Goal: Information Seeking & Learning: Learn about a topic

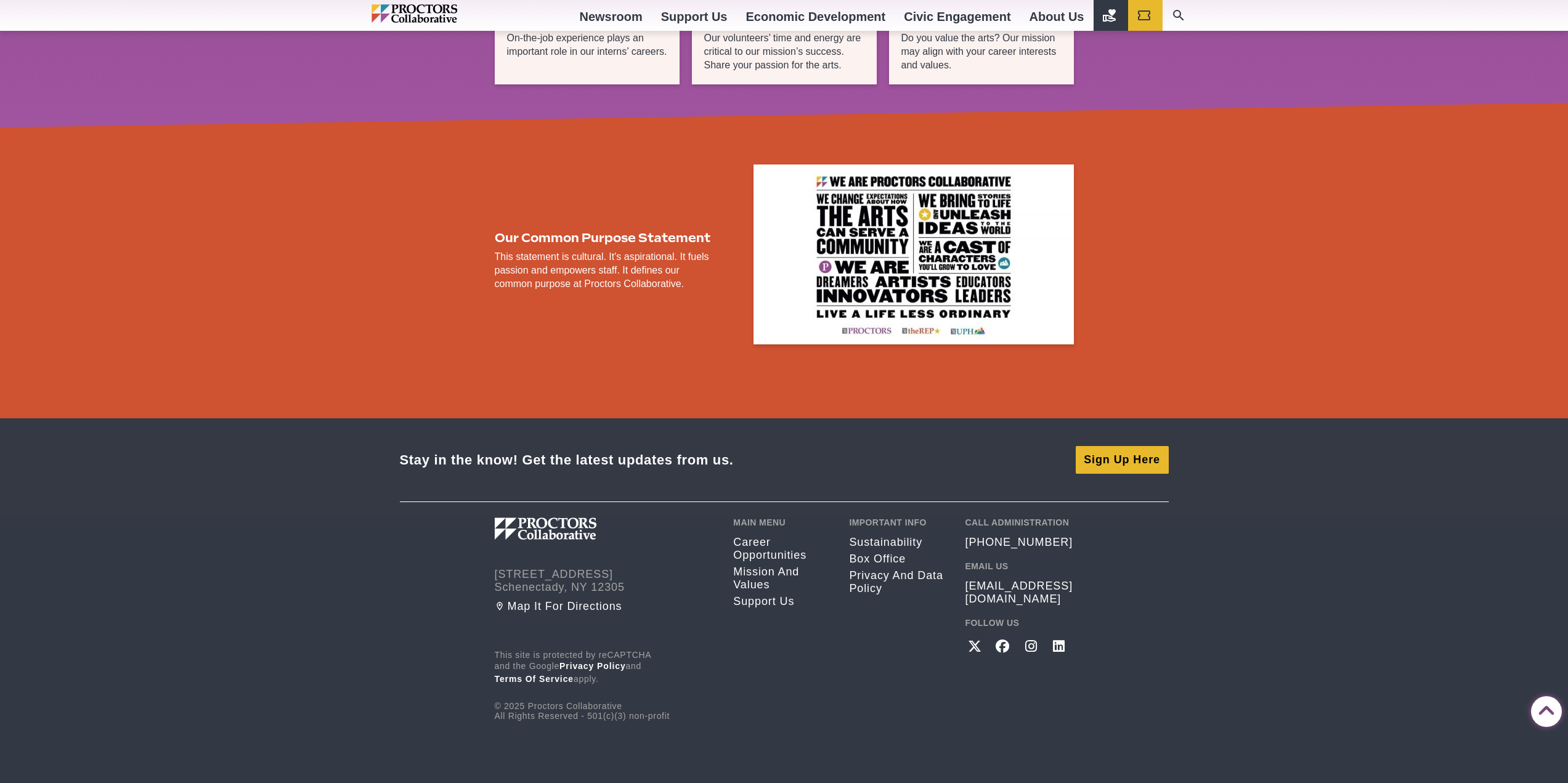
scroll to position [2034, 0]
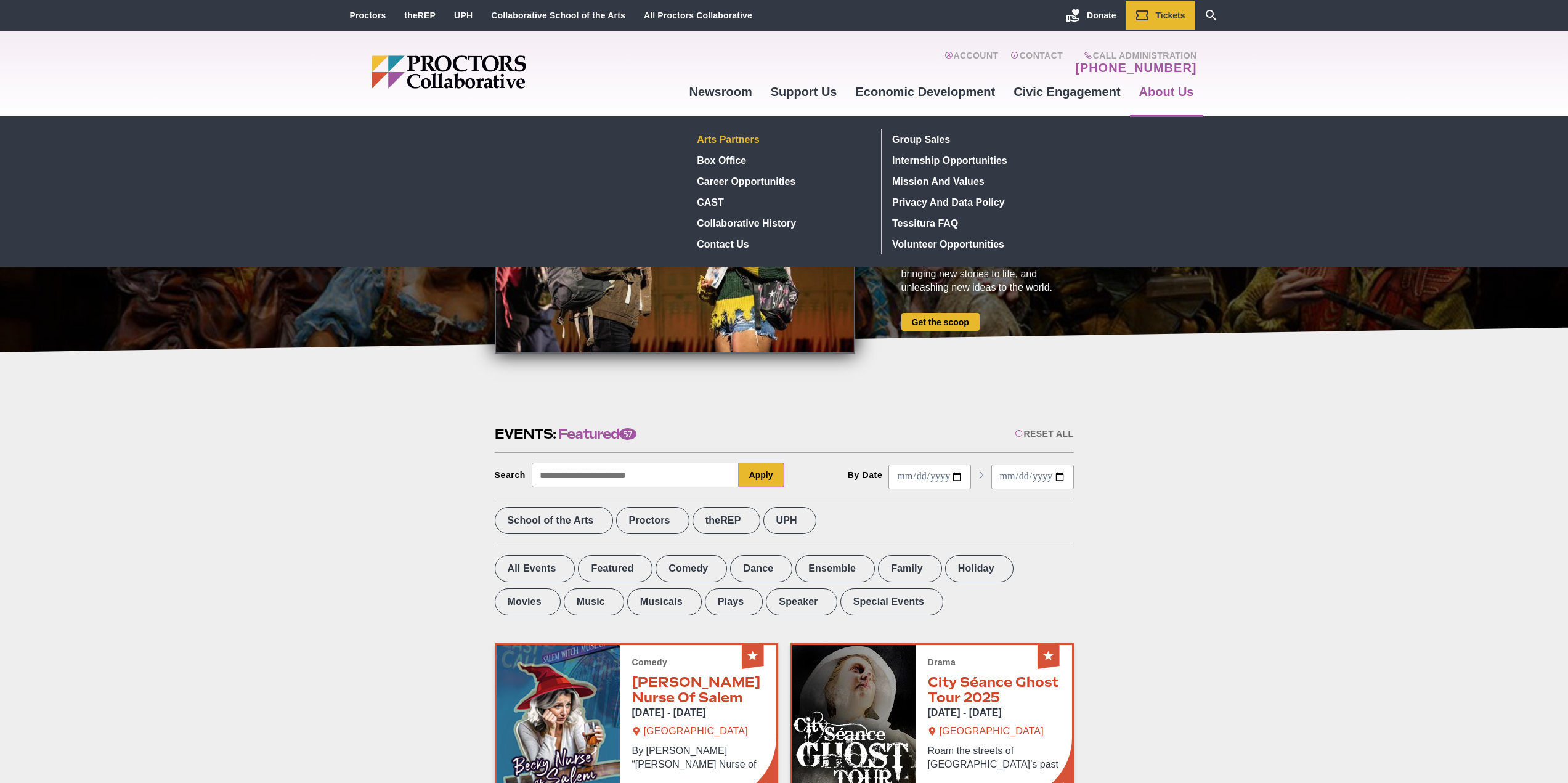
click at [752, 141] on link "Arts Partners" at bounding box center [782, 139] width 179 height 21
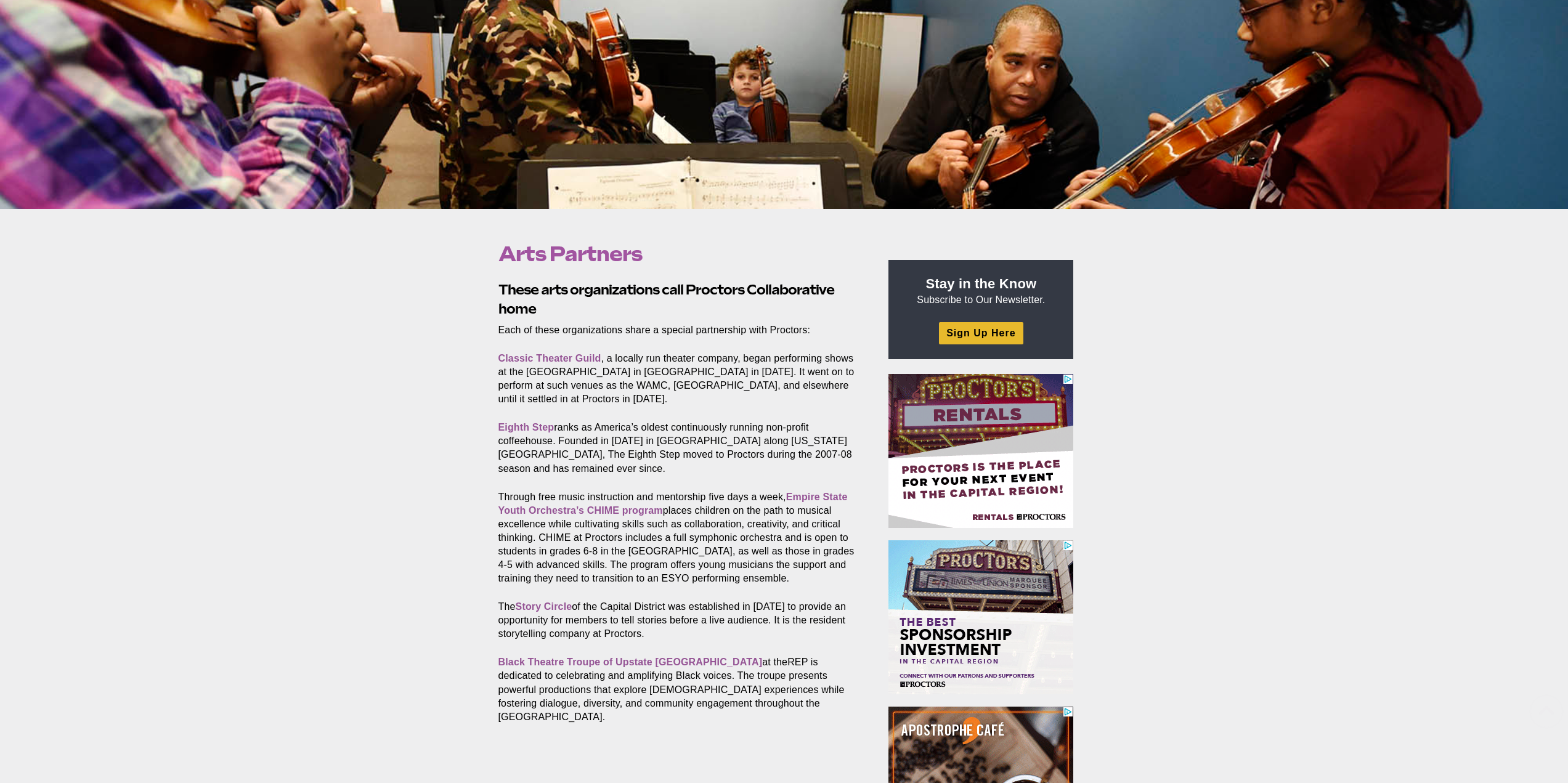
scroll to position [185, 0]
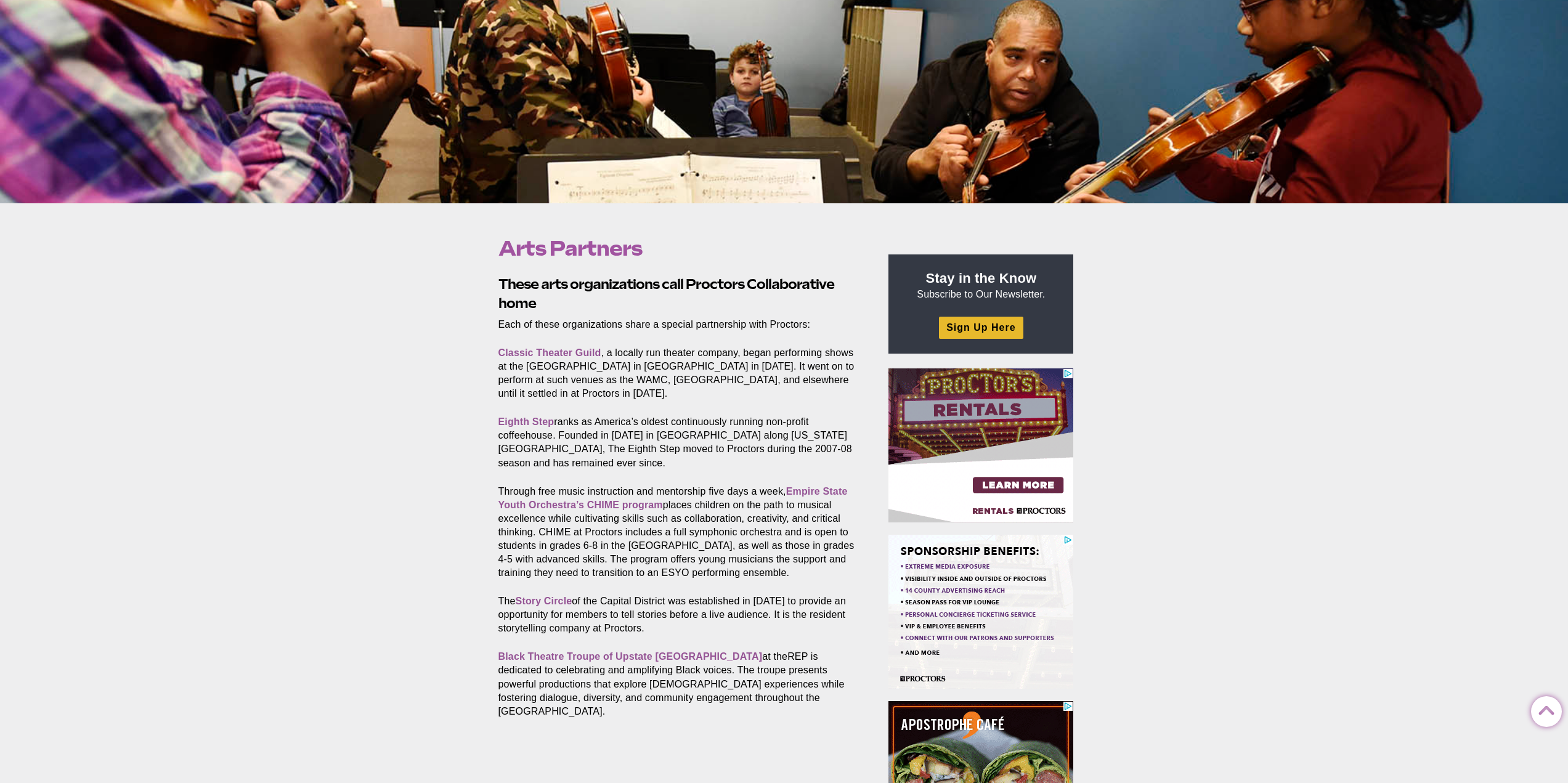
click at [1421, 354] on div "Arts Partners Posted 2017-02-08 by Proctors Web Team These arts organizations c…" at bounding box center [784, 618] width 1568 height 831
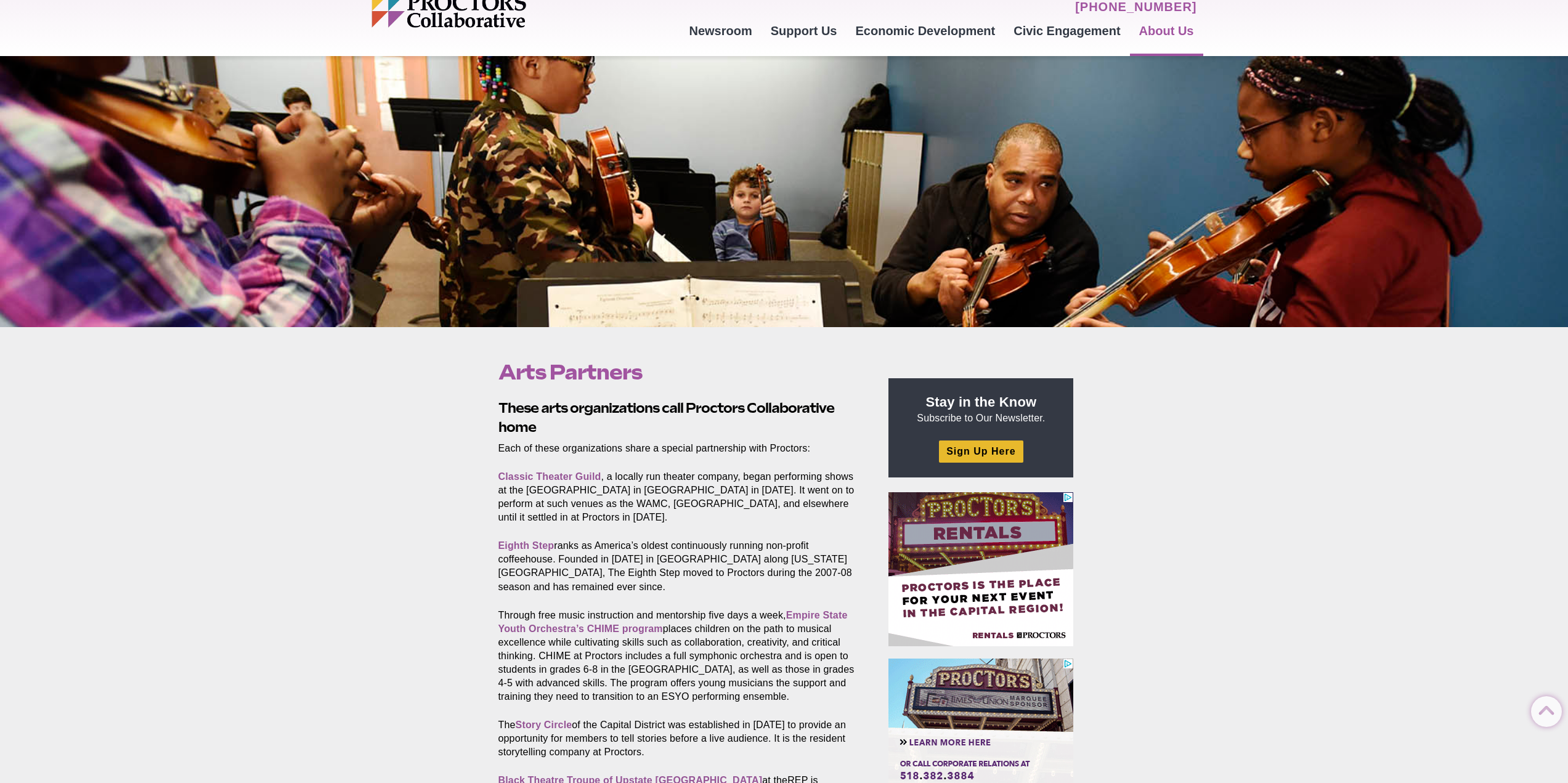
scroll to position [0, 0]
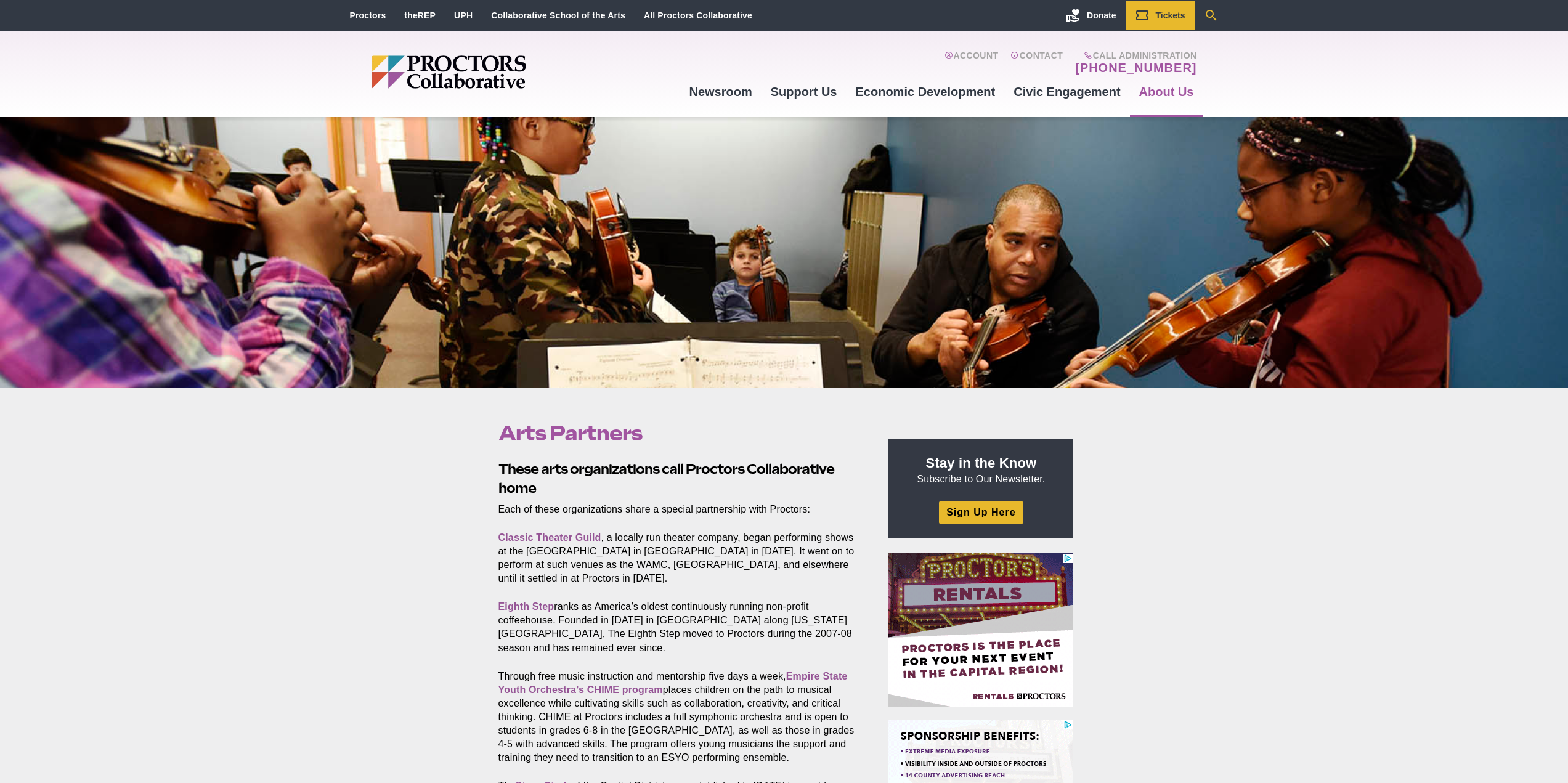
click at [1215, 24] on link "Search Our Site" at bounding box center [1211, 15] width 33 height 28
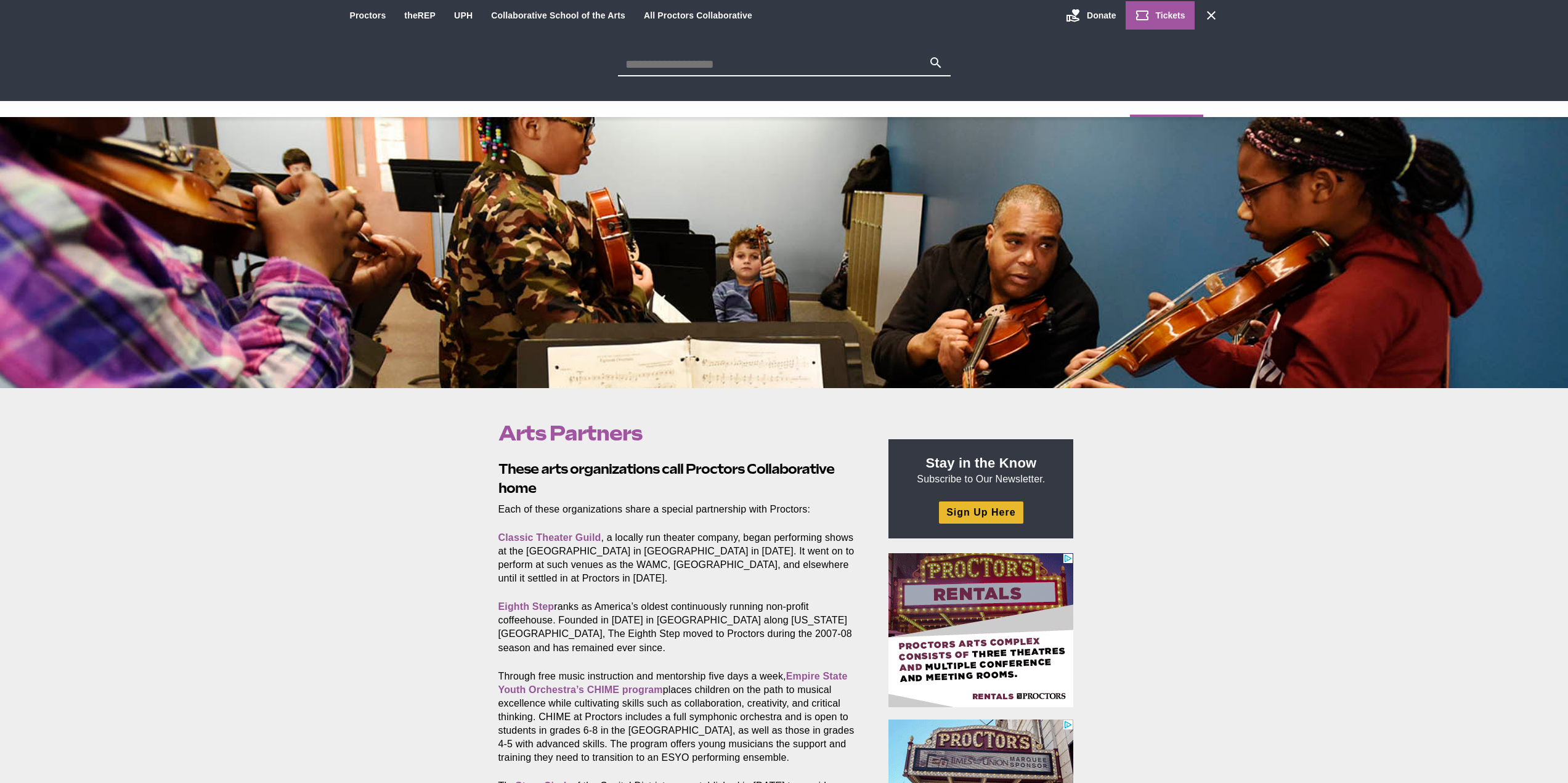
paste input "**********"
type input "**********"
click at [928, 56] on button "Search" at bounding box center [936, 64] width 15 height 17
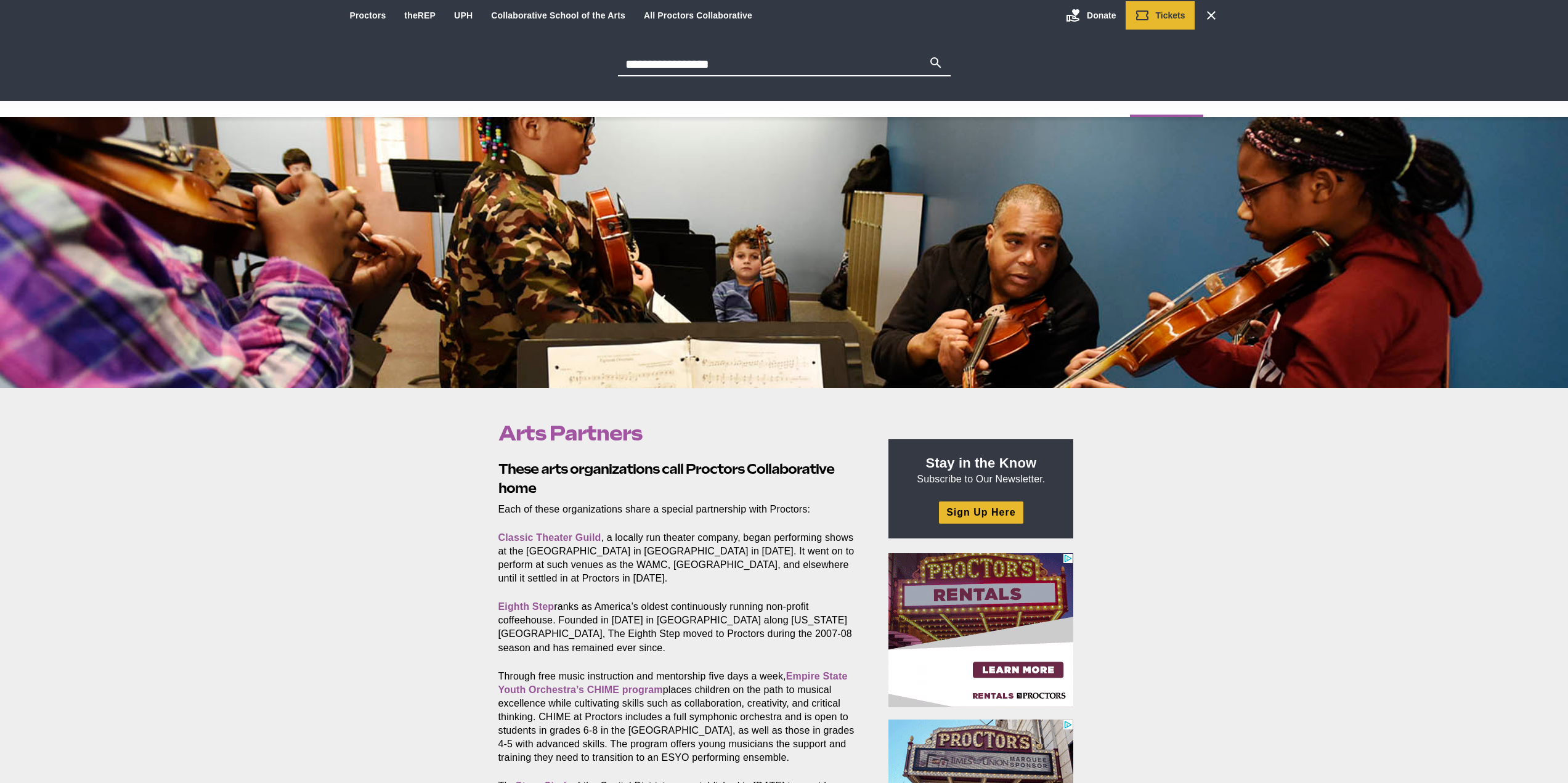
click at [938, 58] on icon "Main site navigation and header" at bounding box center [936, 63] width 15 height 15
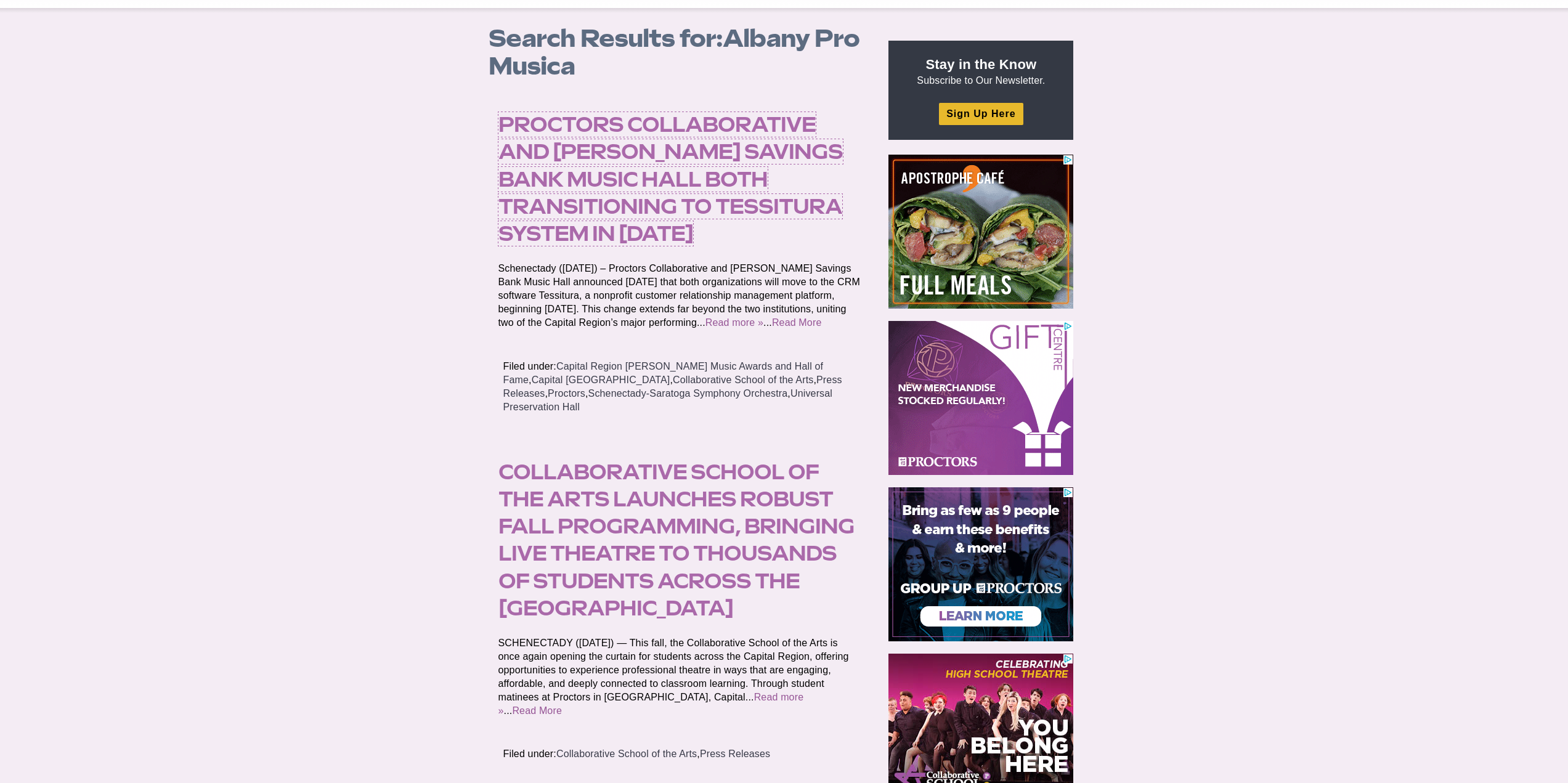
scroll to position [123, 0]
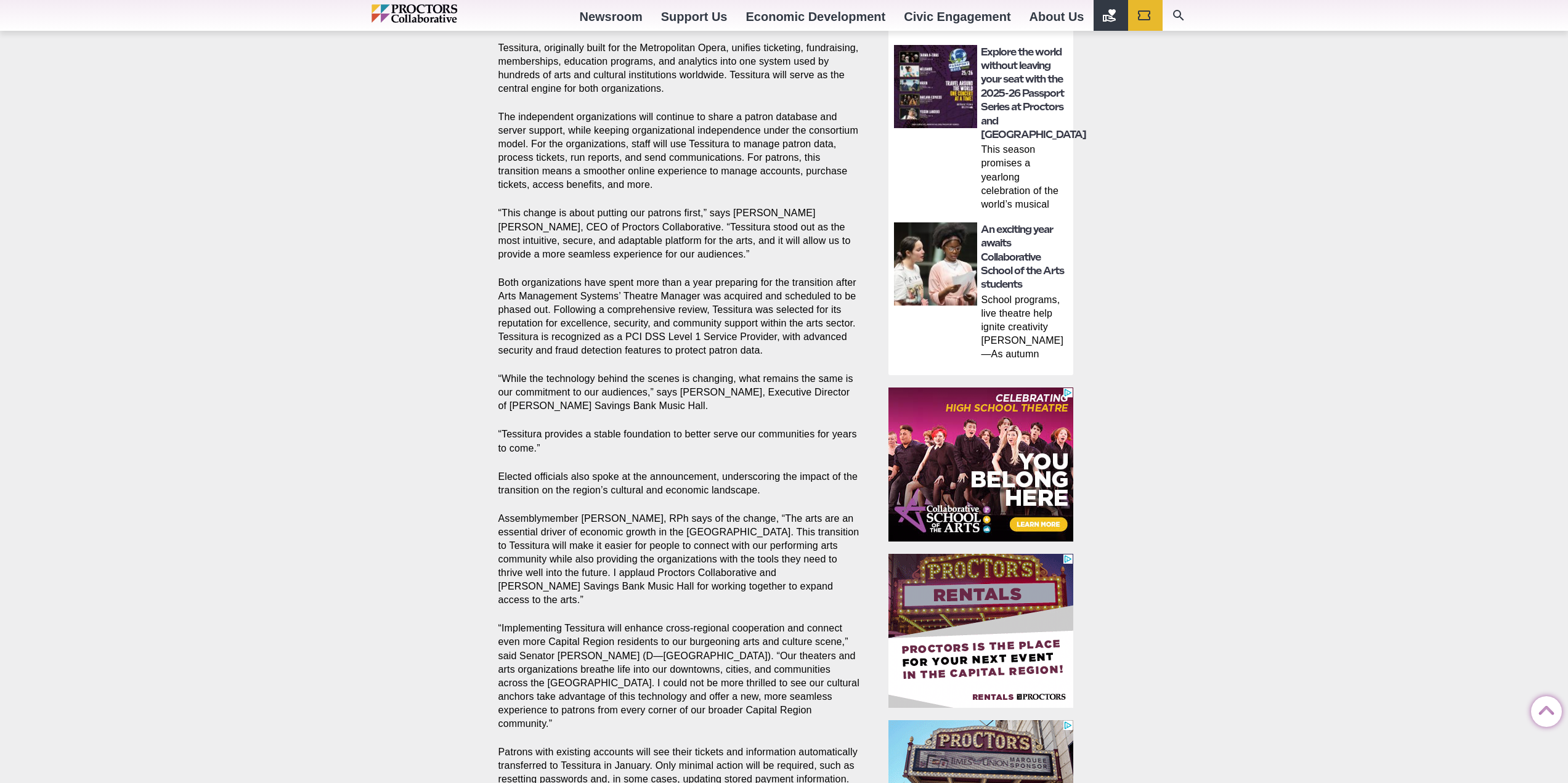
scroll to position [801, 0]
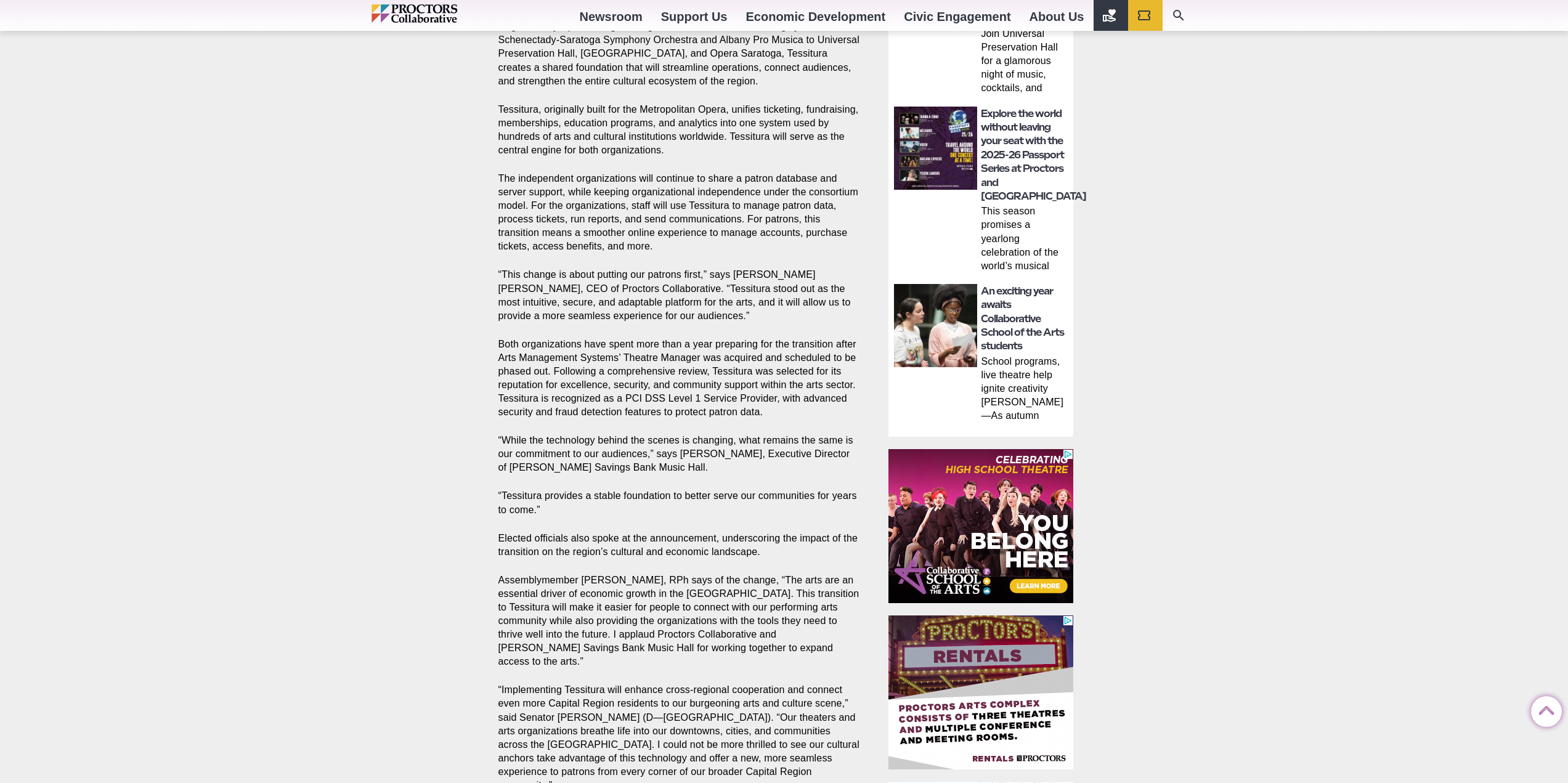
click at [390, 282] on div "Capital Region [PERSON_NAME] Music Awards and Hall of Fame Capital Repertory Th…" at bounding box center [784, 185] width 1568 height 1737
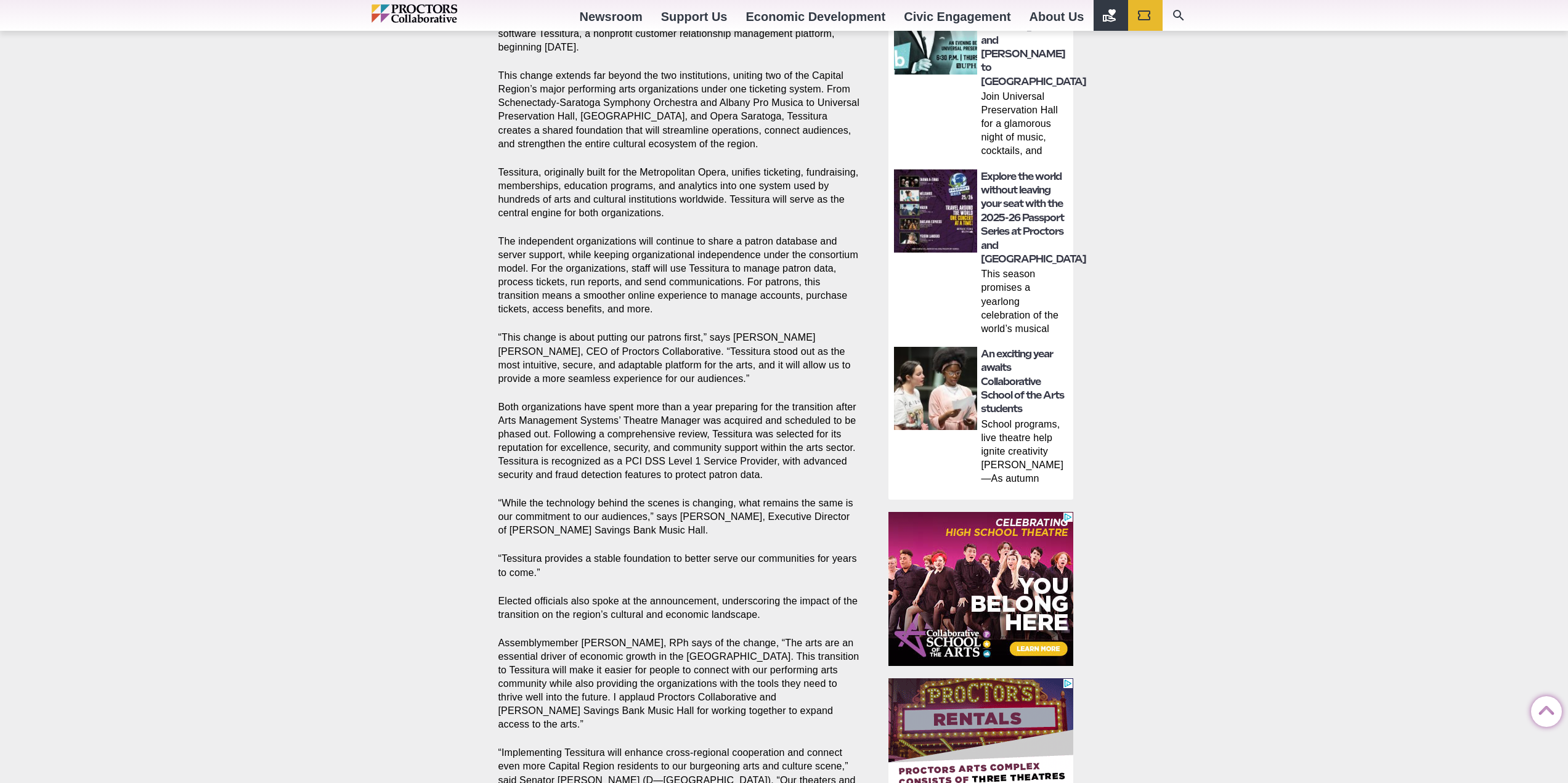
scroll to position [678, 0]
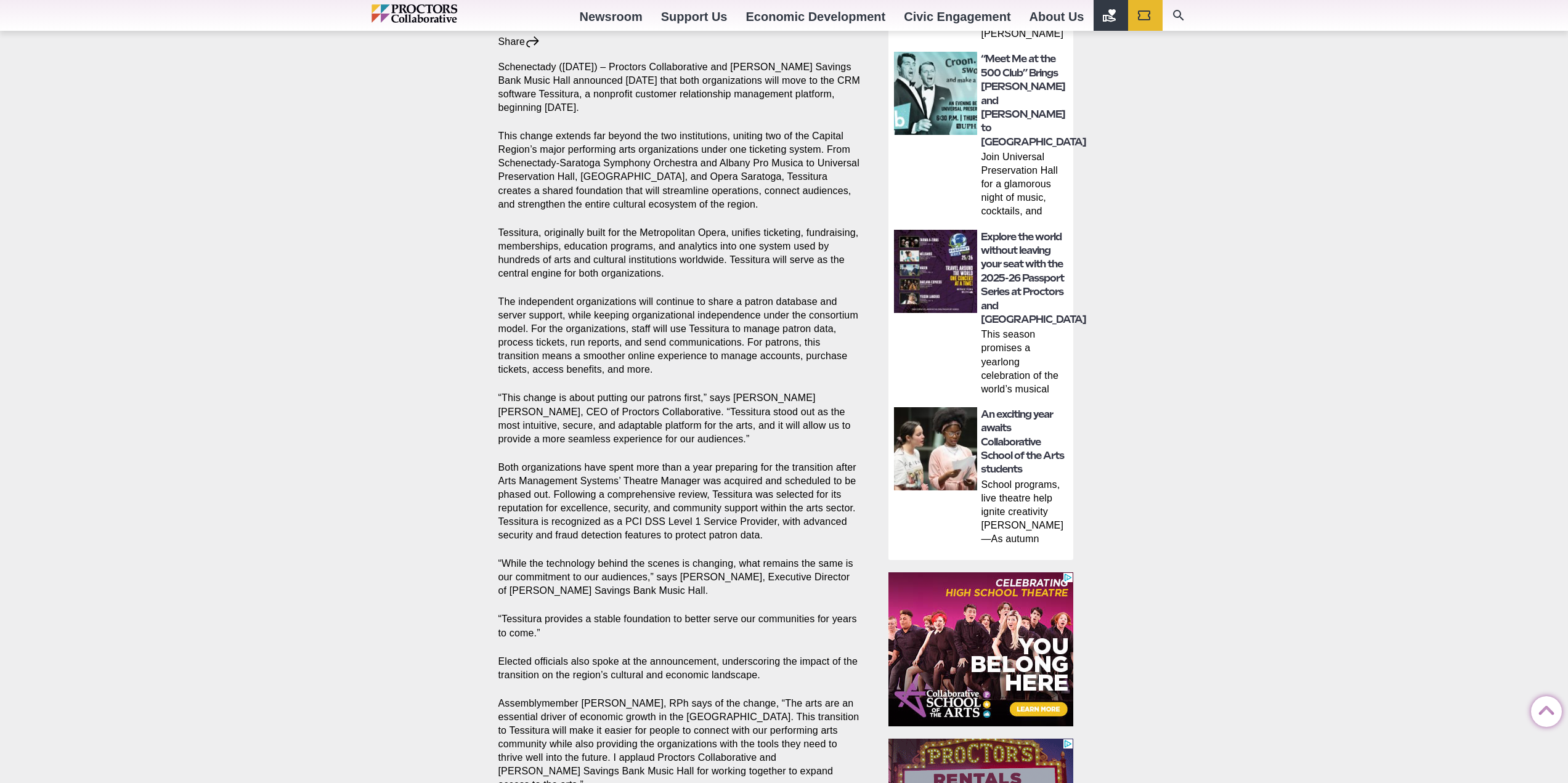
drag, startPoint x: 405, startPoint y: 378, endPoint x: 411, endPoint y: 378, distance: 6.0
click at [405, 378] on div "Capital Region Thomas Edison Music Awards and Hall of Fame Capital Repertory Th…" at bounding box center [784, 308] width 1568 height 1737
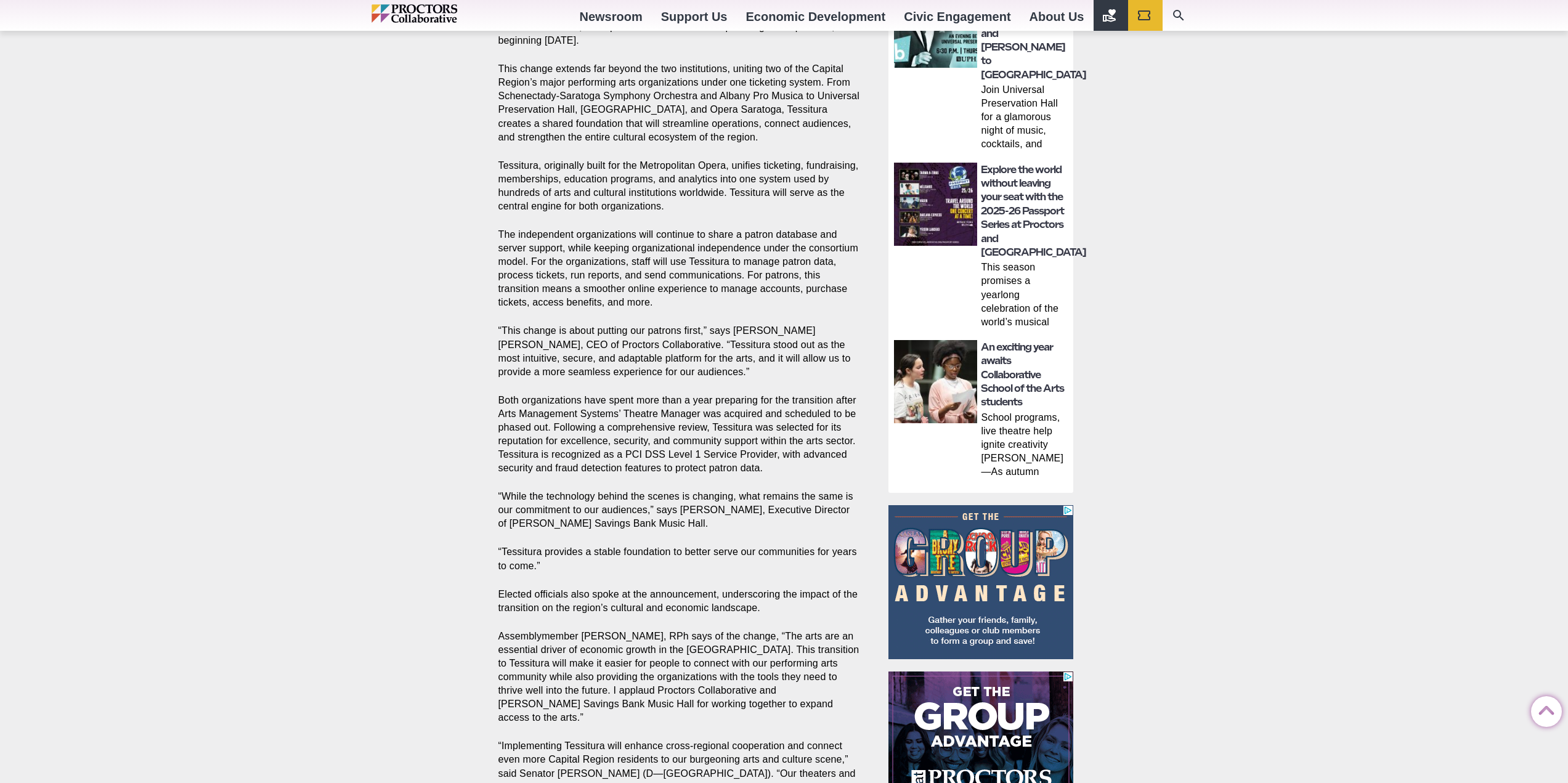
scroll to position [748, 0]
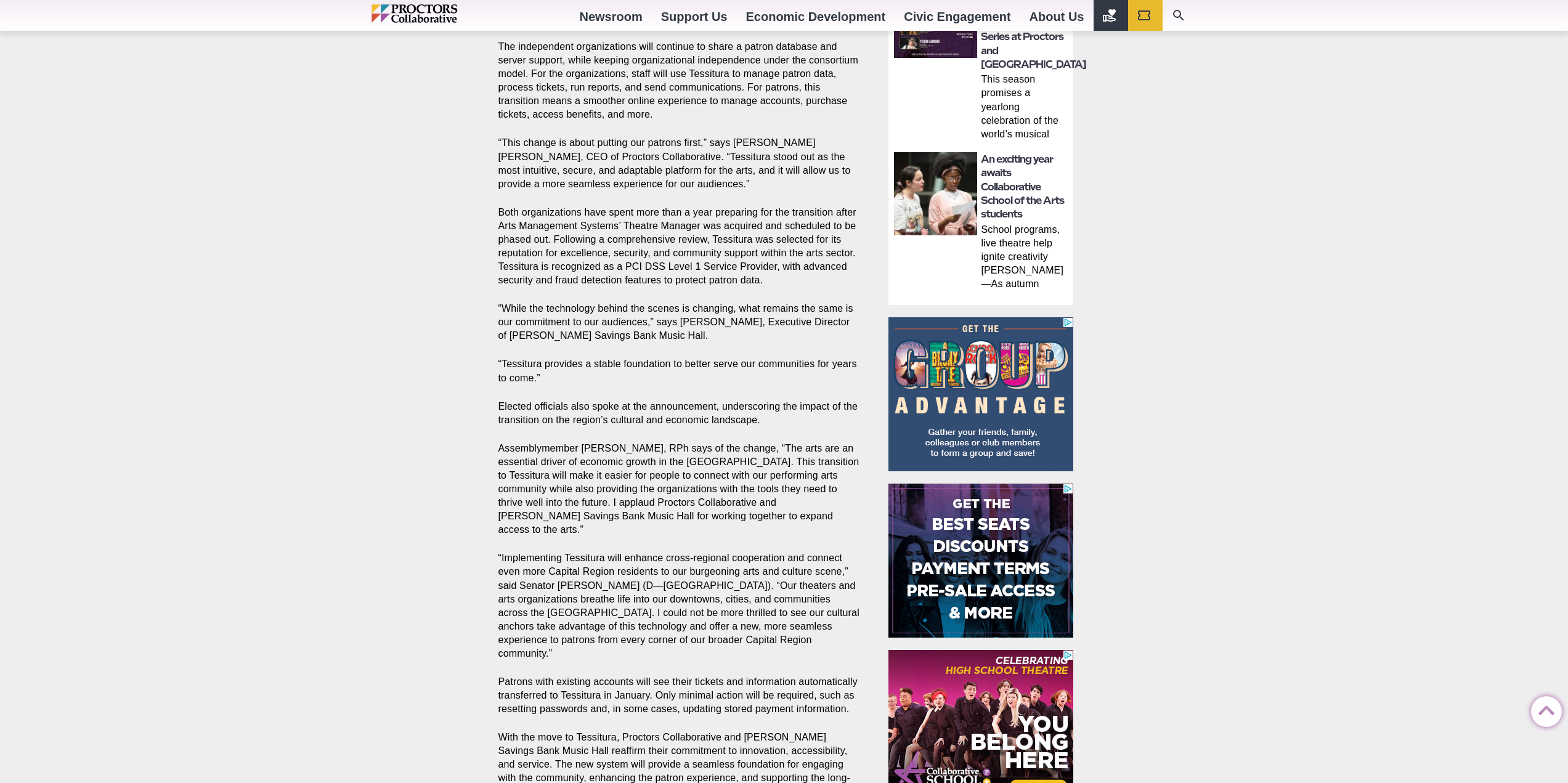
click at [363, 309] on div "Capital Region [PERSON_NAME] Music Awards and Hall of Fame Capital Repertory Th…" at bounding box center [784, 53] width 1568 height 1737
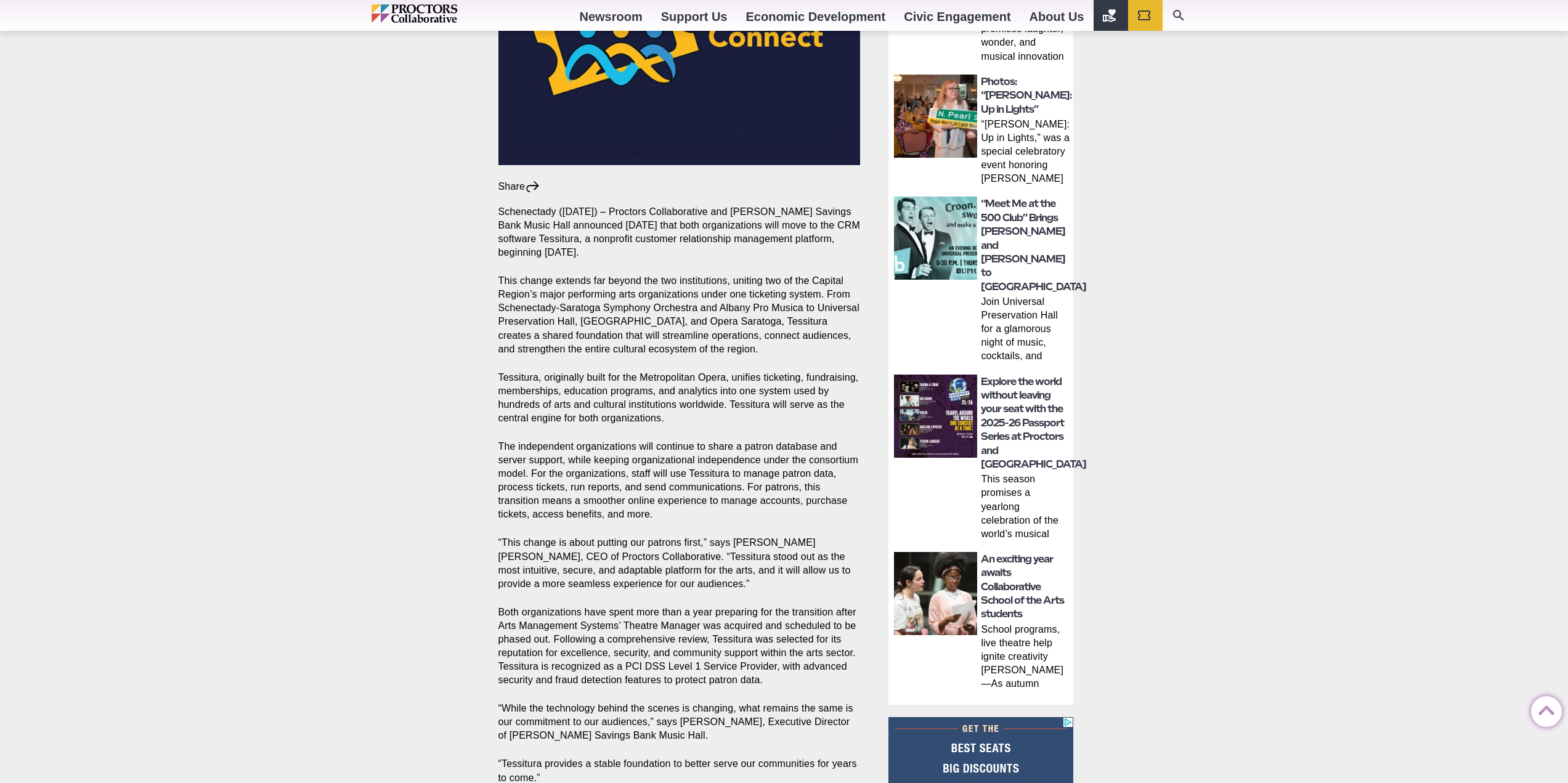
scroll to position [554, 0]
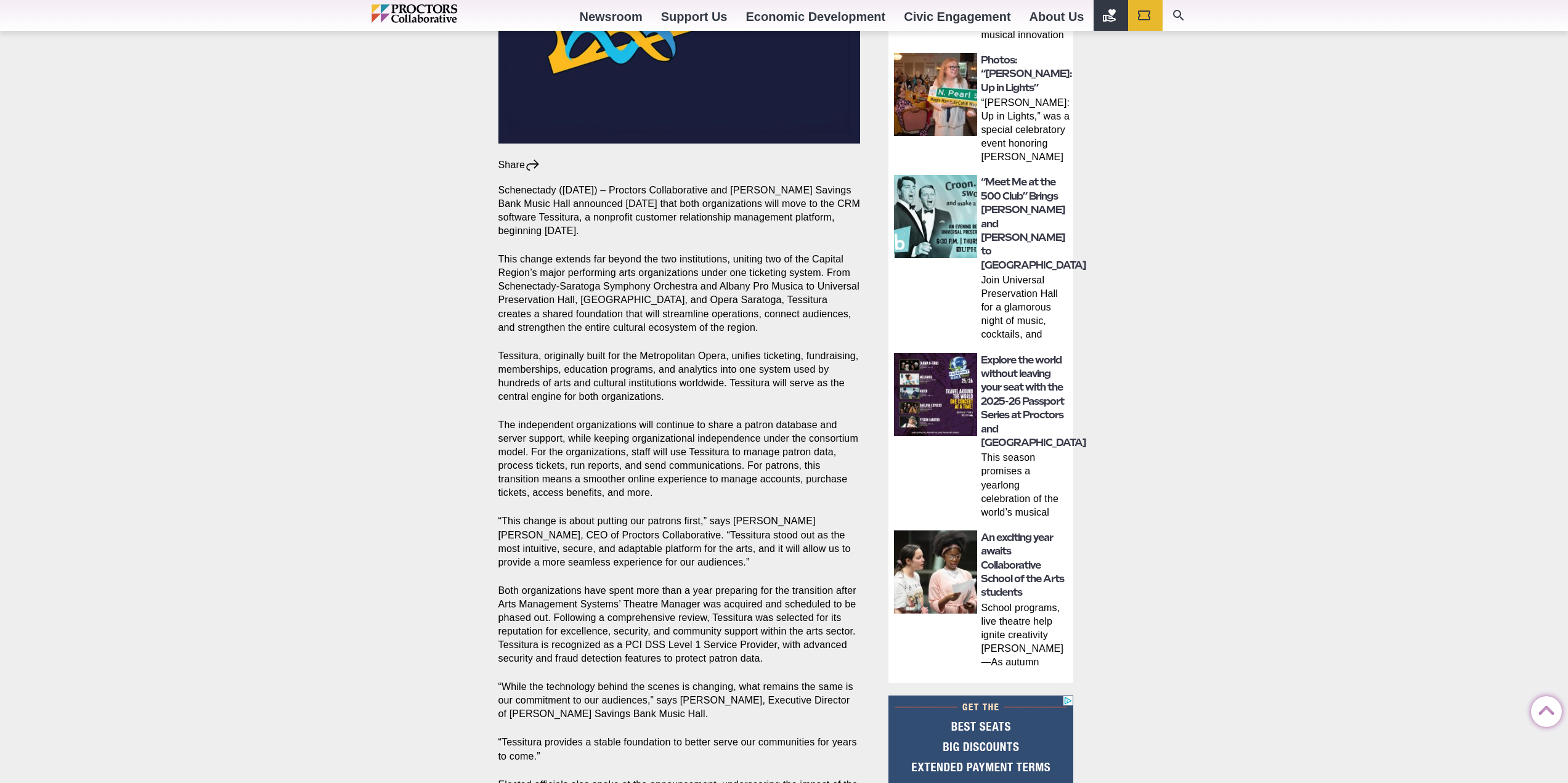
drag, startPoint x: 409, startPoint y: 212, endPoint x: 412, endPoint y: 206, distance: 6.7
click at [409, 212] on div "Capital Region Thomas Edison Music Awards and Hall of Fame Capital Repertory Th…" at bounding box center [784, 431] width 1568 height 1737
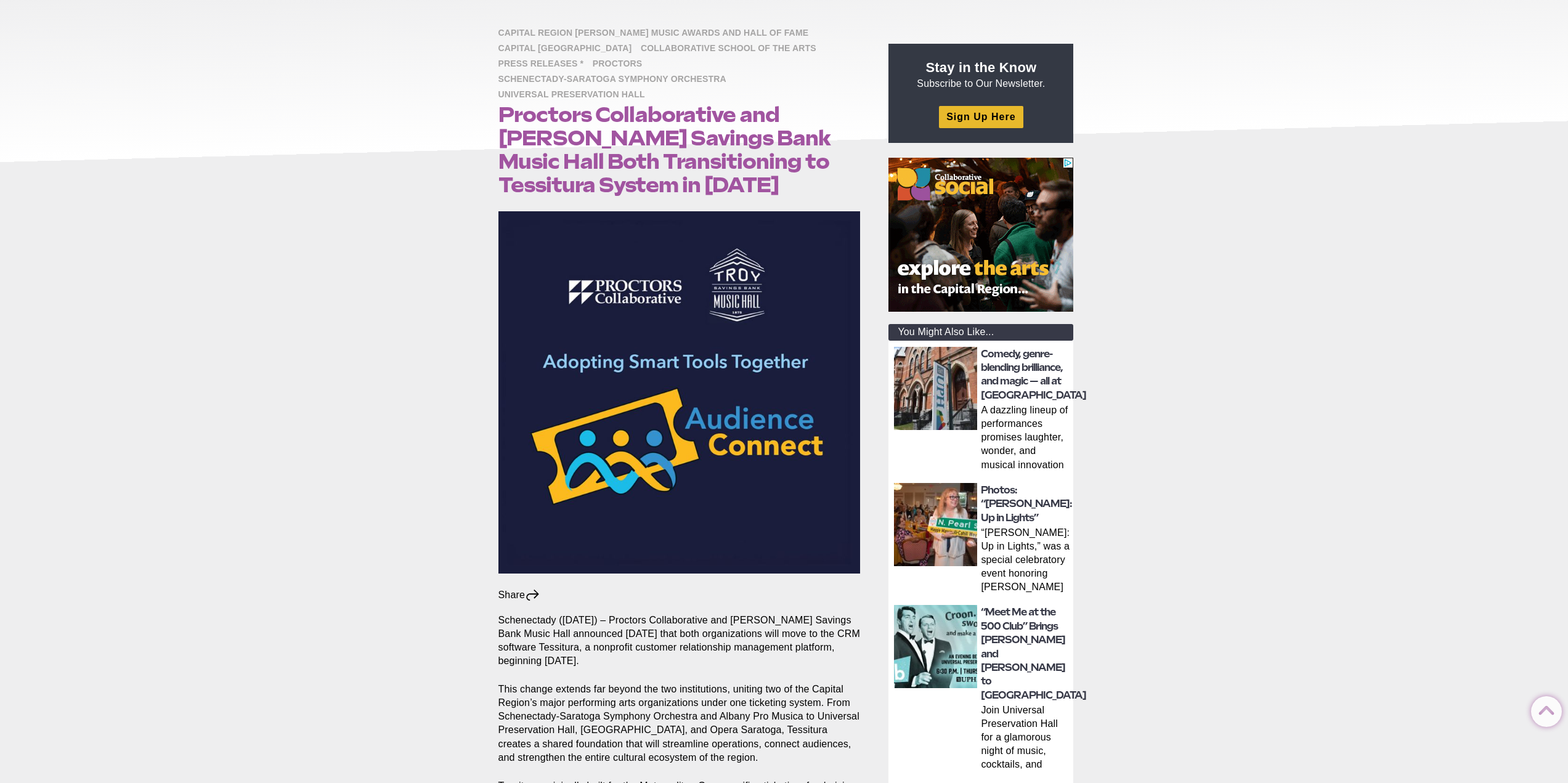
scroll to position [123, 0]
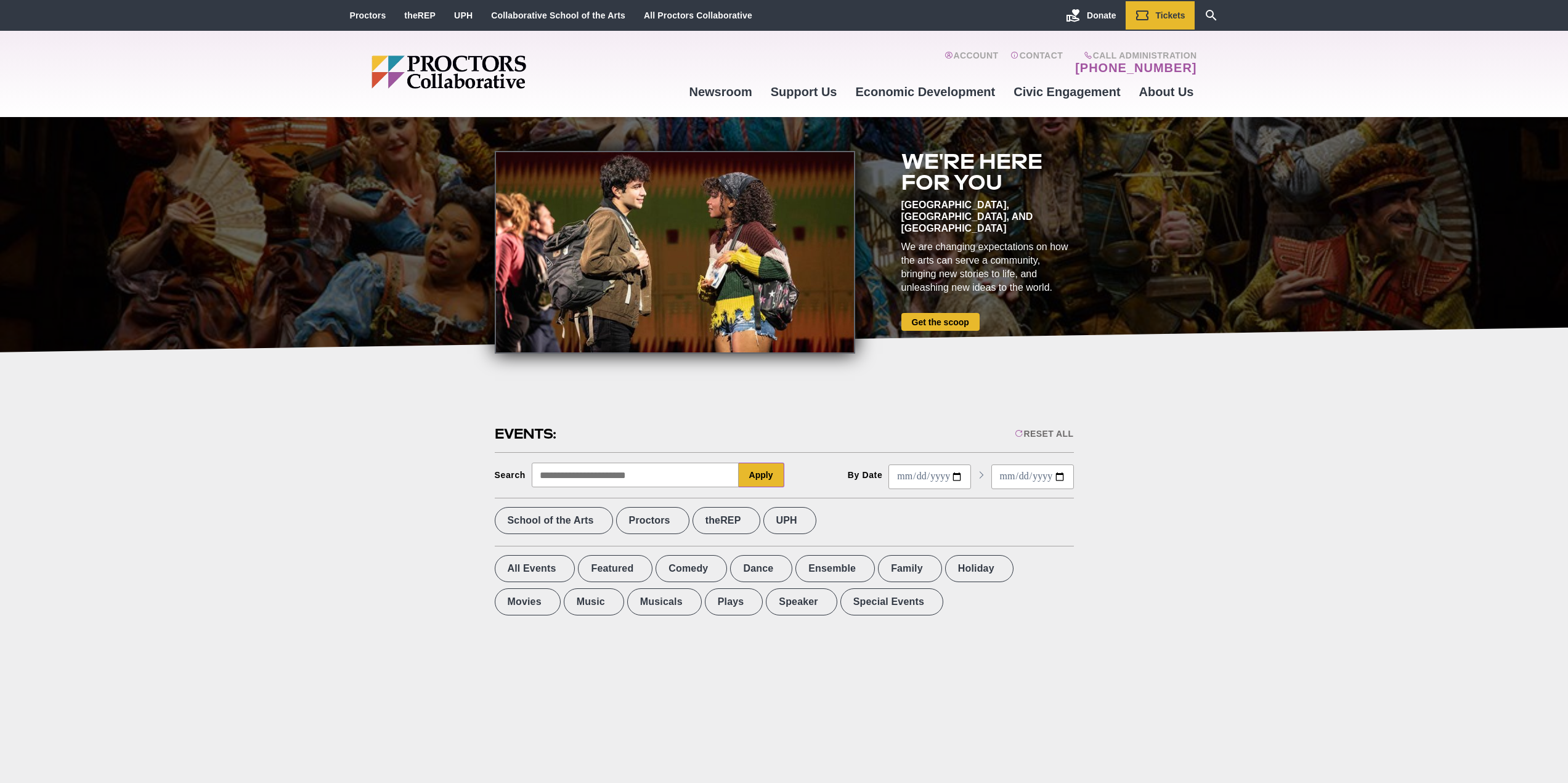
click at [1302, 95] on div "Account Contact Call Administration (518) 382-3884 Newsroom Newsroom Photo Gall…" at bounding box center [784, 74] width 1568 height 86
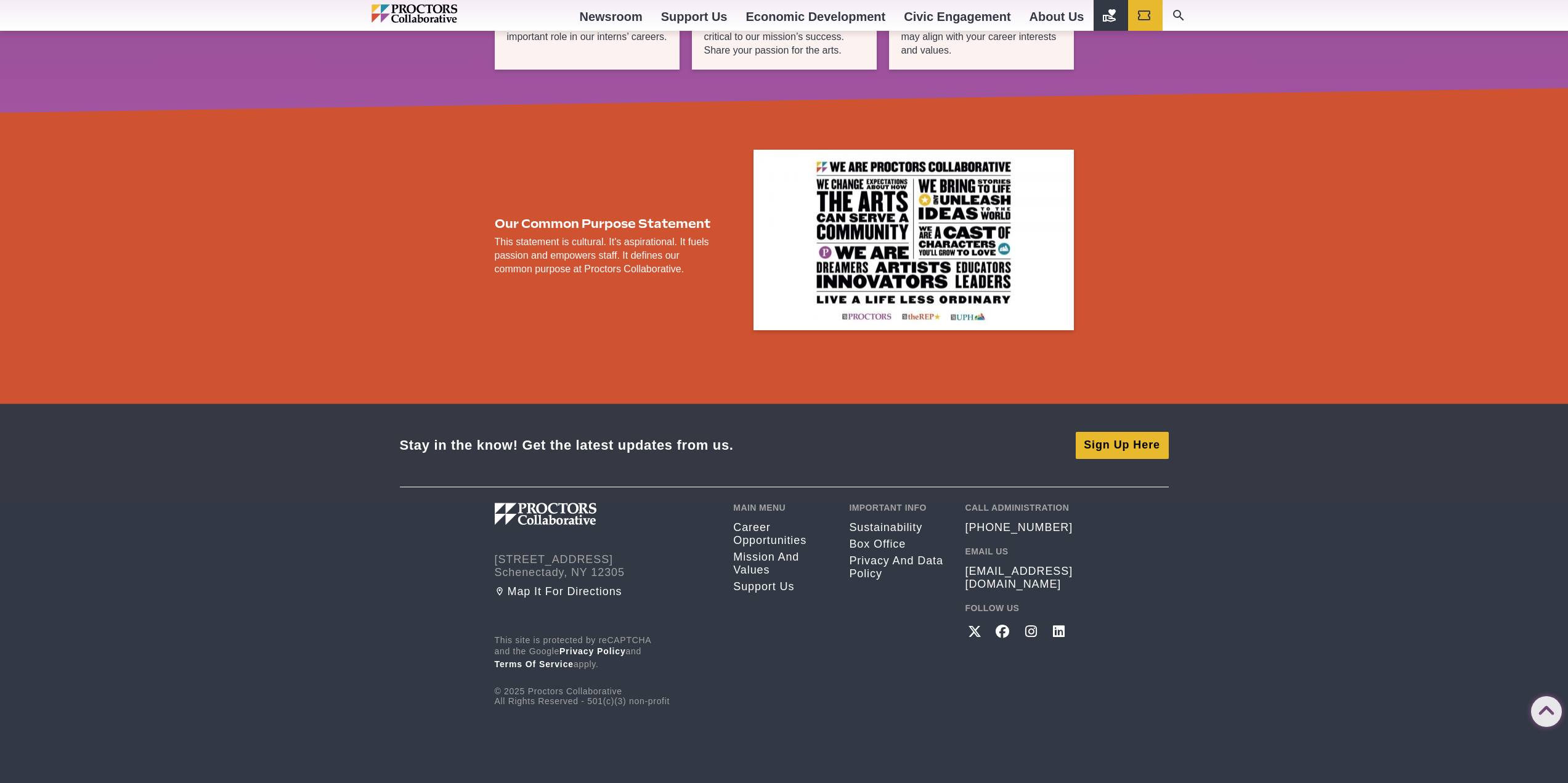
scroll to position [2034, 0]
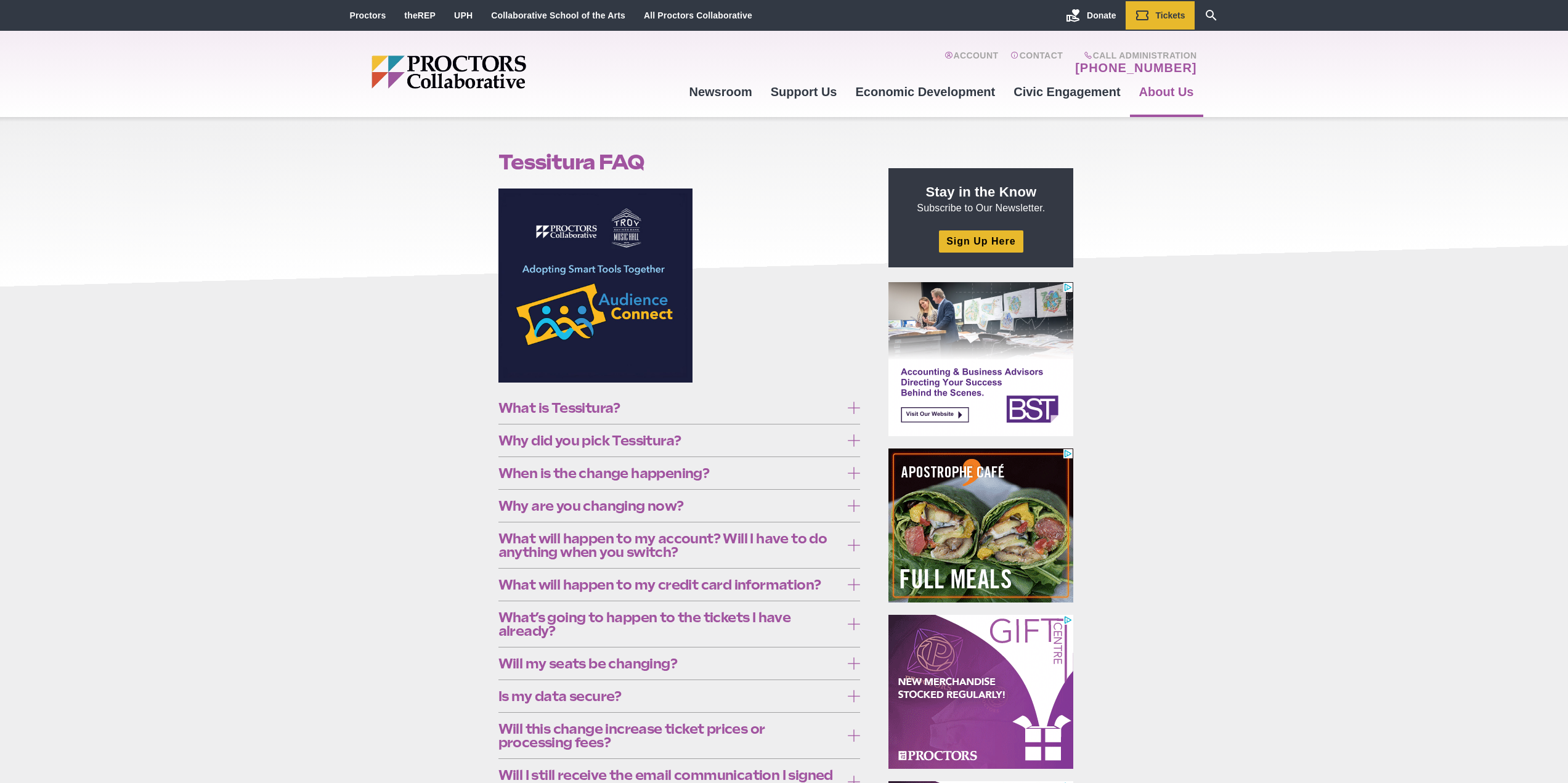
click at [369, 351] on div "Tessitura FAQ Posted [DATE] by [PERSON_NAME] What is Tessitura? Originally buil…" at bounding box center [784, 648] width 1568 height 1062
